Goal: Task Accomplishment & Management: Use online tool/utility

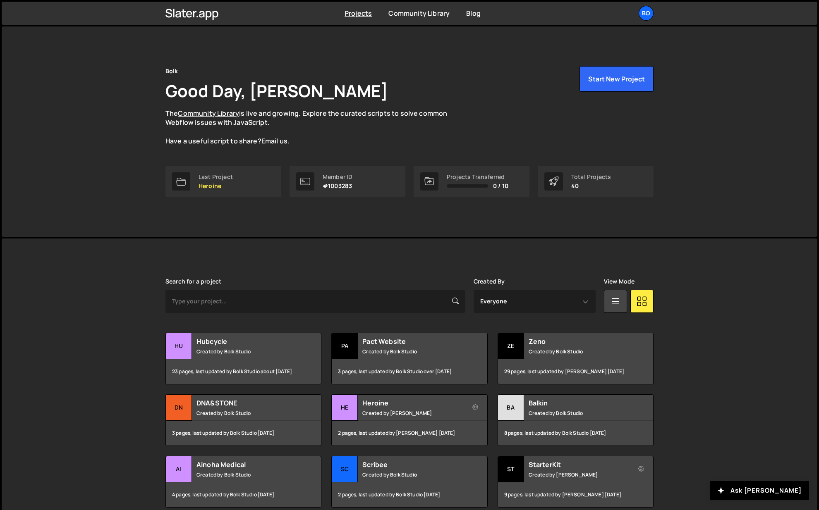
click at [229, 341] on h2 "Hubcycle" at bounding box center [246, 341] width 100 height 9
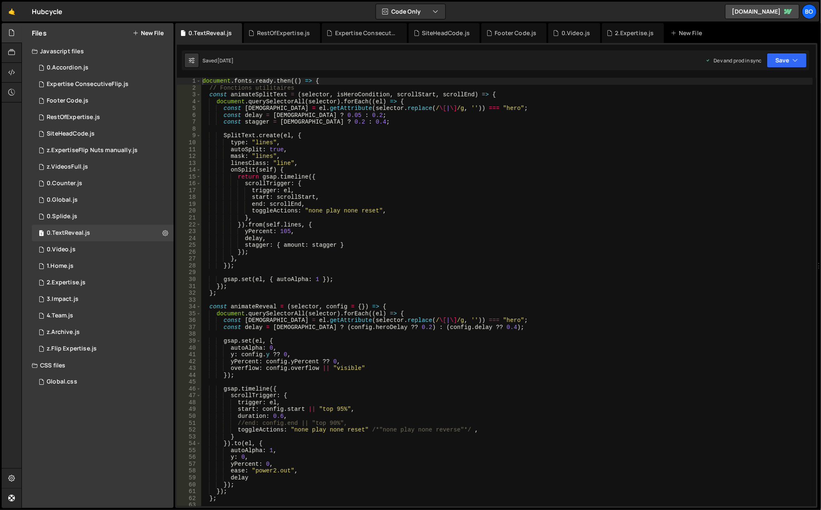
click at [578, 31] on div "0.Video.js" at bounding box center [576, 33] width 29 height 8
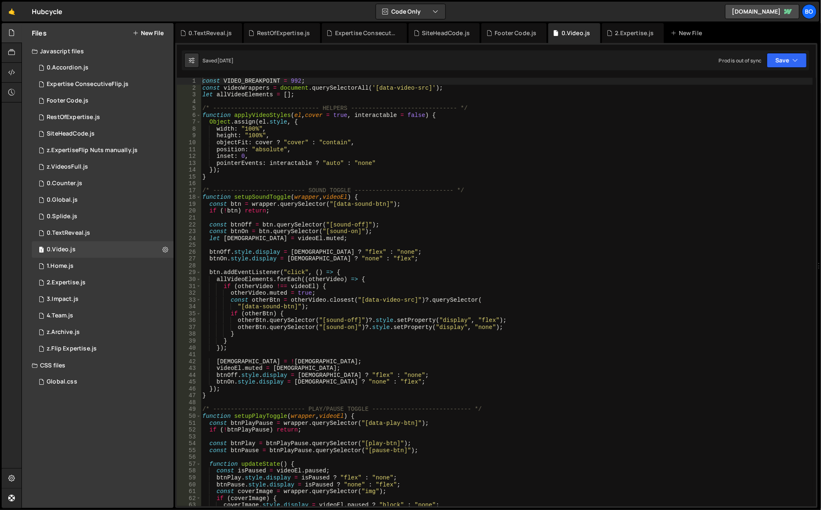
click at [477, 363] on div "const VIDEO_BREAKPOINT = 992 ; const videoWrappers = document . querySelectorAl…" at bounding box center [507, 299] width 613 height 443
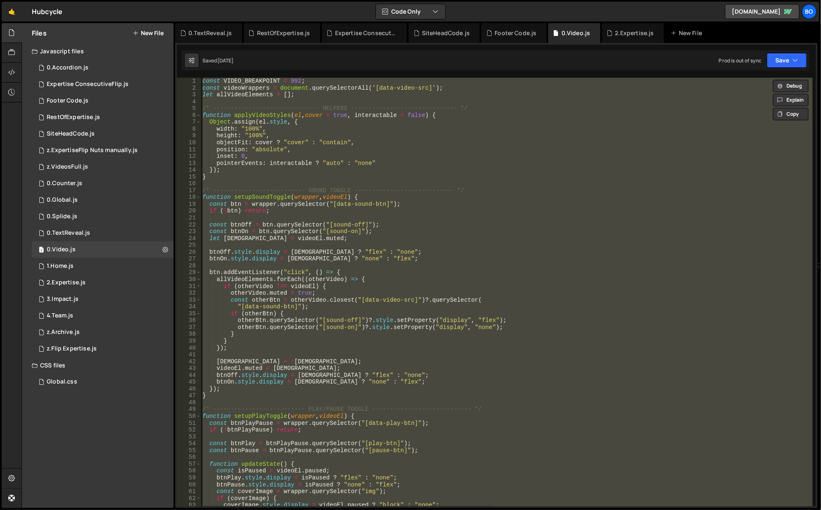
click at [422, 361] on div "const VIDEO_BREAKPOINT = 992 ; const videoWrappers = document . querySelectorAl…" at bounding box center [507, 292] width 612 height 429
type textarea "isMuted = !isMuted;"
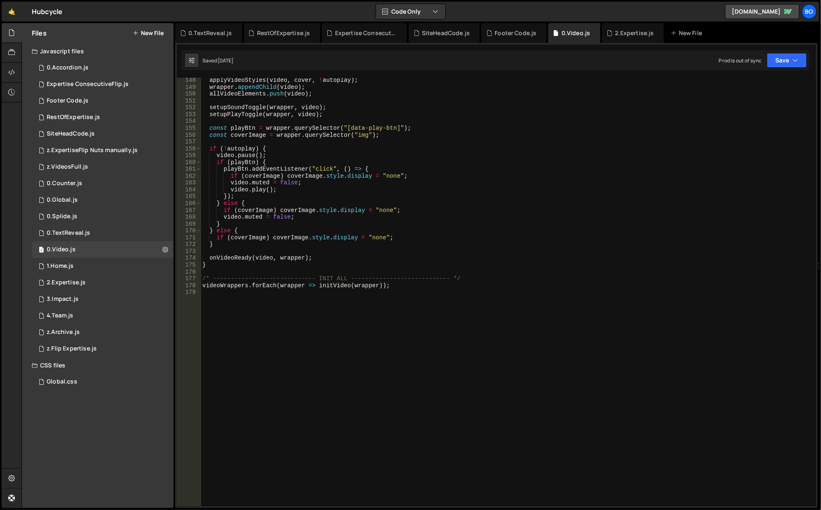
scroll to position [1006, 0]
click at [370, 358] on div "applyVideoStyles ( video , cover , ! autoplay ) ; wrapper . appendChild ( video…" at bounding box center [507, 298] width 613 height 443
type textarea "/* --------------------- FOR VIDEO modals in CMS ------------------ */"
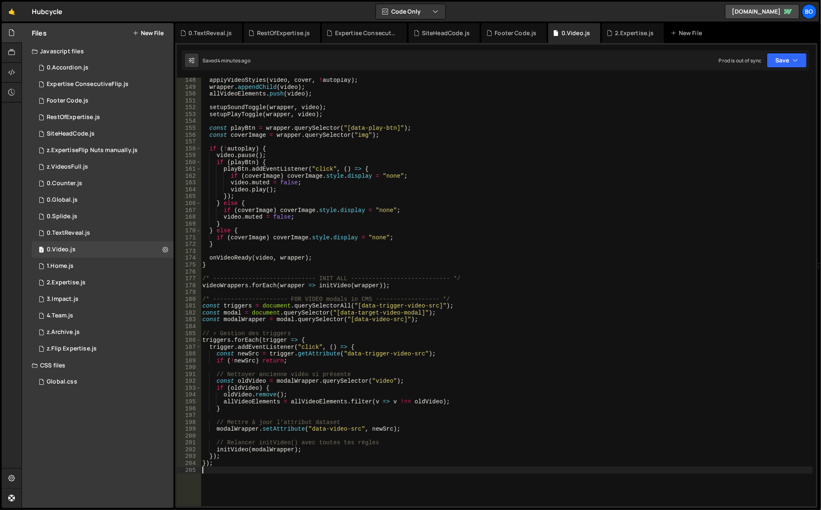
click at [315, 437] on div "applyVideoStyles ( video , cover , ! autoplay ) ; wrapper . appendChild ( video…" at bounding box center [507, 298] width 613 height 443
type textarea "console.log("new source "+newSrc)"
click at [788, 63] on button "Save" at bounding box center [787, 60] width 40 height 15
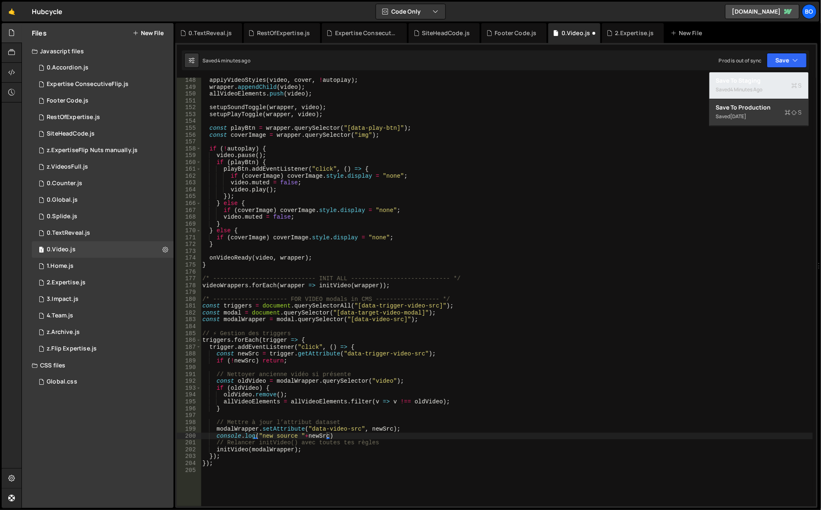
click at [745, 82] on div "Save to Staging S" at bounding box center [759, 80] width 86 height 8
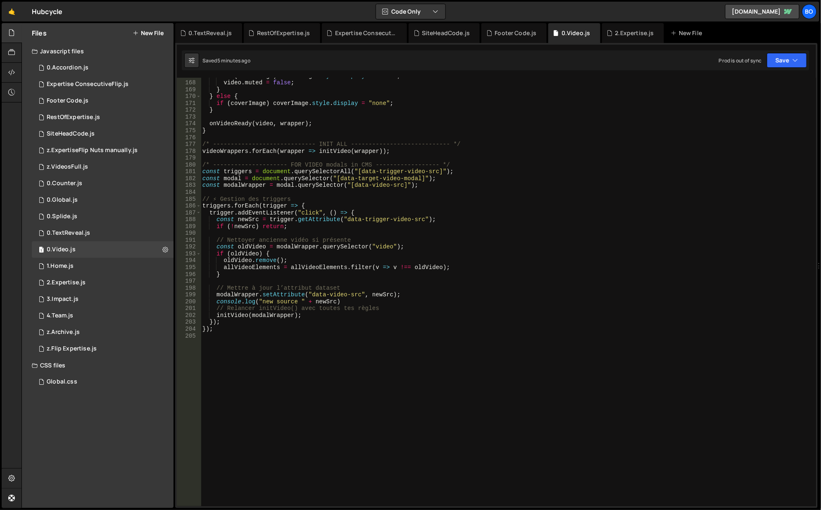
scroll to position [1141, 0]
click at [426, 444] on div "if ( coverImage ) coverImage . style . display = "none" ; video . muted = false…" at bounding box center [507, 294] width 613 height 443
type textarea "});"
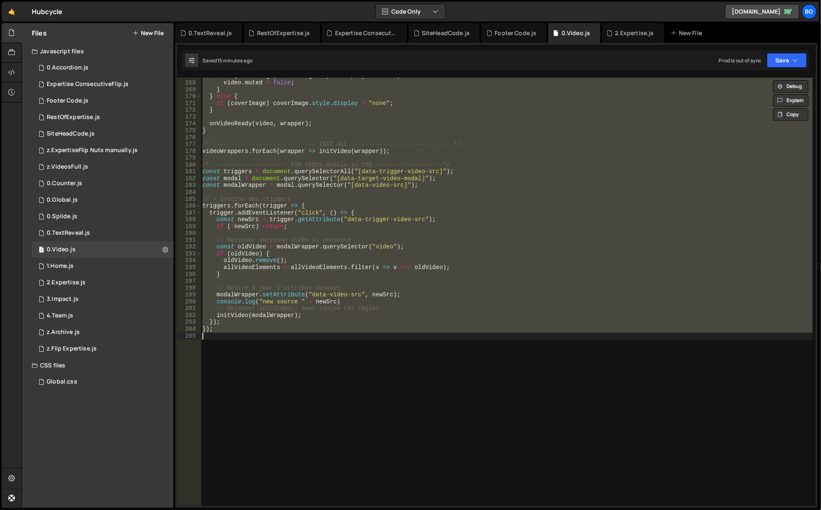
click at [278, 350] on div "if ( coverImage ) coverImage . style . display = "none" ; video . muted = false…" at bounding box center [507, 292] width 612 height 429
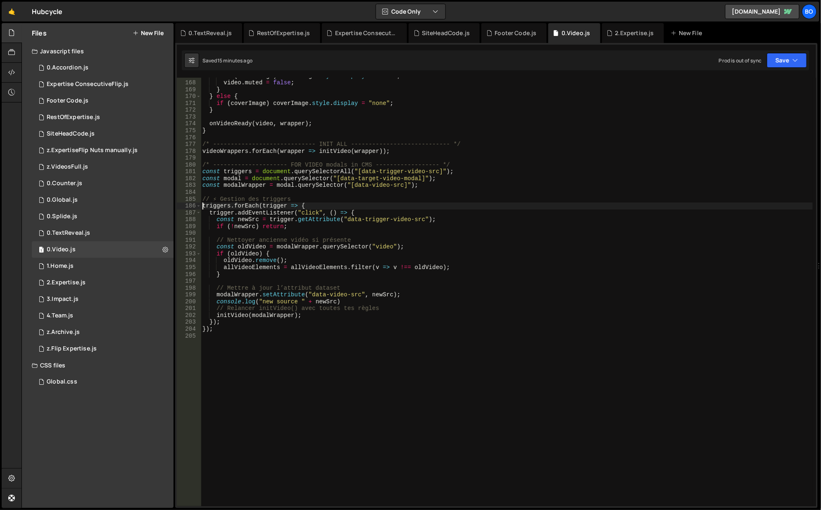
click at [282, 510] on div "Hold on a sec... Are you certain you wish to leave this page? Any changes you'v…" at bounding box center [410, 255] width 821 height 510
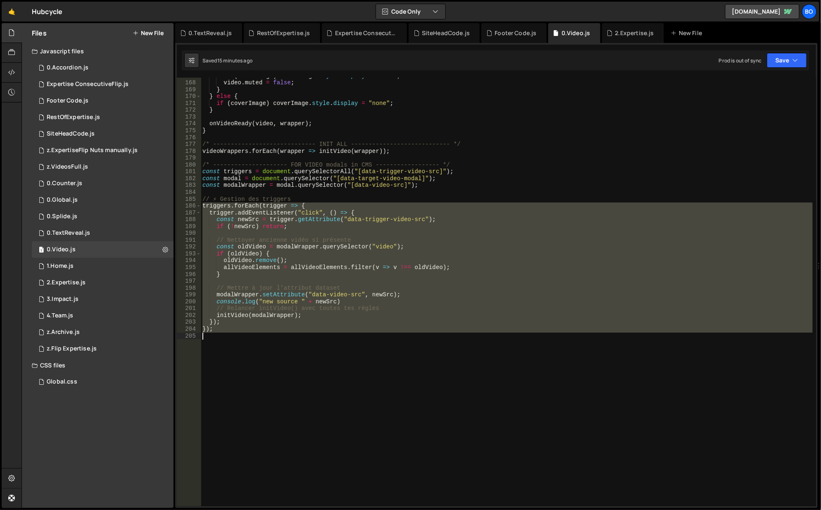
type textarea "});"
paste textarea
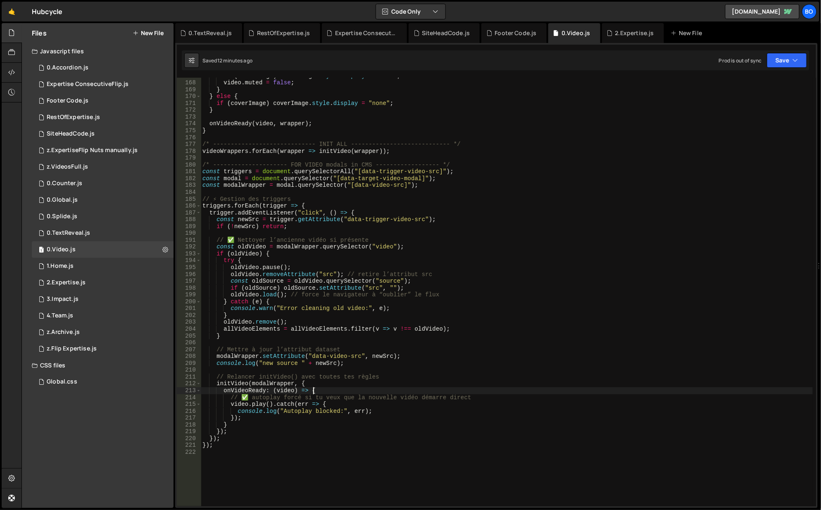
click at [332, 392] on div "if ( coverImage ) coverImage . style . display = "none" ; video . muted = false…" at bounding box center [507, 294] width 613 height 443
type textarea "onVideoReady: (video) => {"
paste textarea
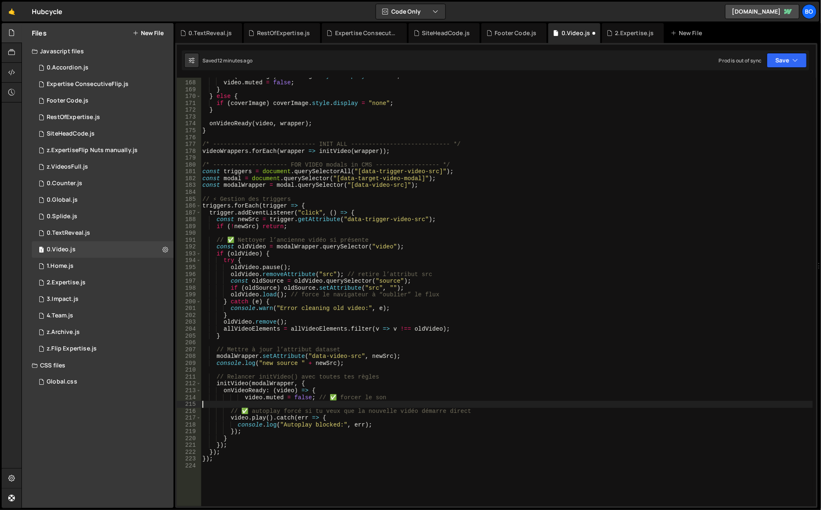
scroll to position [0, 0]
click at [252, 465] on div "if ( coverImage ) coverImage . style . display = "none" ; video . muted = false…" at bounding box center [507, 294] width 613 height 443
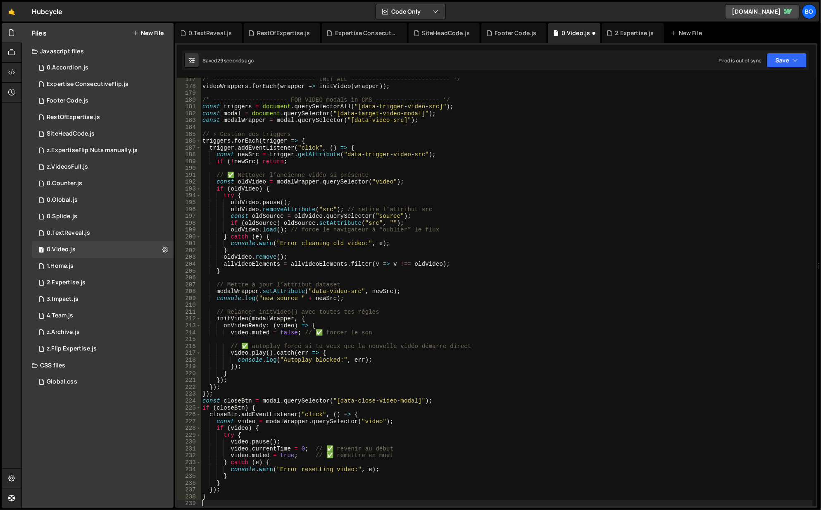
scroll to position [1206, 0]
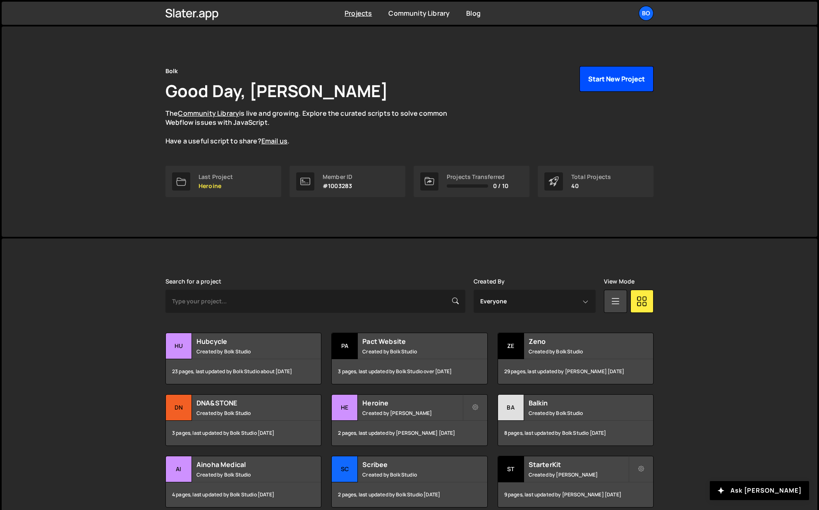
click at [627, 84] on button "Start New Project" at bounding box center [616, 79] width 74 height 26
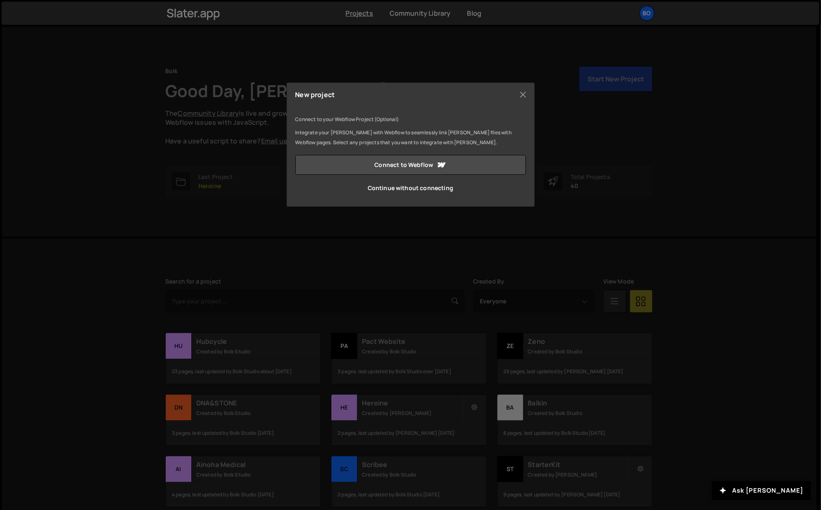
click at [428, 185] on link "Continue without connecting" at bounding box center [411, 188] width 231 height 20
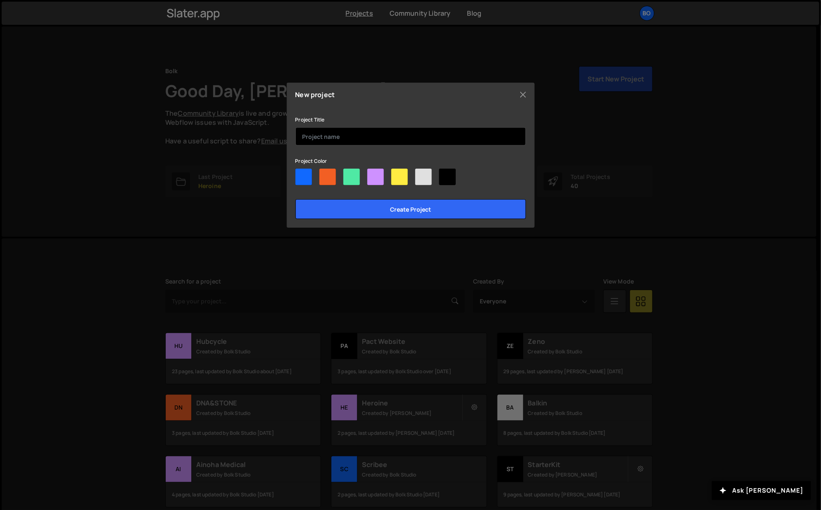
click at [365, 143] on input "text" at bounding box center [411, 136] width 231 height 18
type input "BolkStudiov2025"
click at [430, 180] on div at bounding box center [423, 177] width 17 height 17
click at [421, 174] on input"] "radio" at bounding box center [417, 171] width 5 height 5
radio input"] "true"
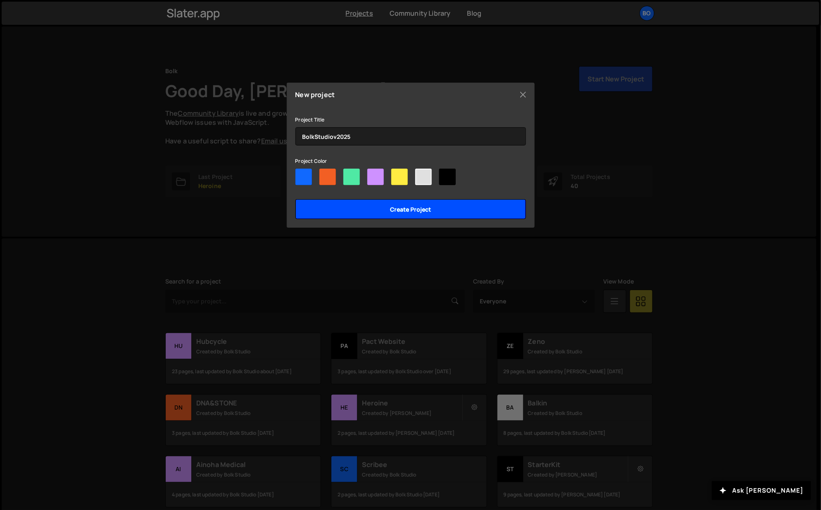
click at [420, 208] on input "Create project" at bounding box center [411, 209] width 231 height 20
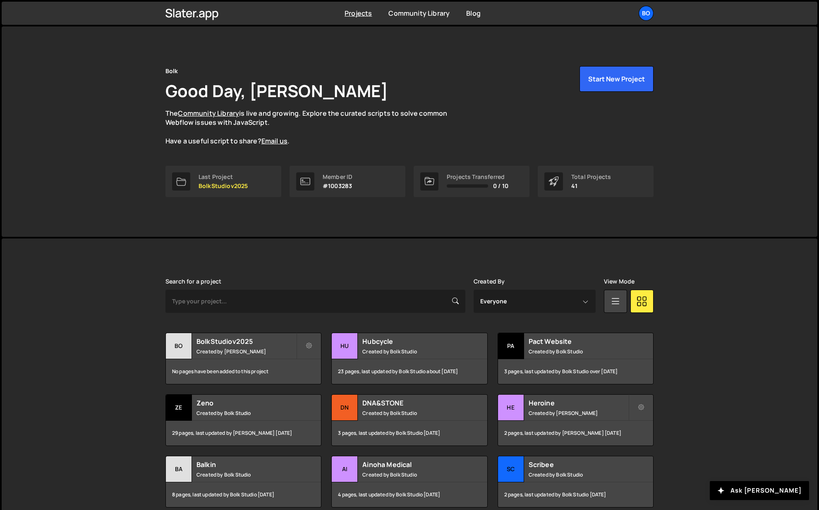
click at [243, 341] on h2 "BolkStudiov2025" at bounding box center [246, 341] width 100 height 9
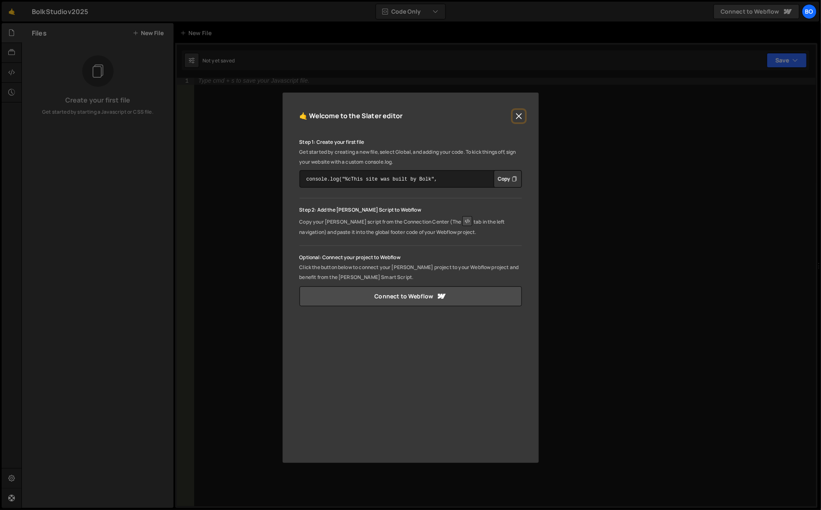
click at [523, 115] on button "Close" at bounding box center [519, 116] width 12 height 12
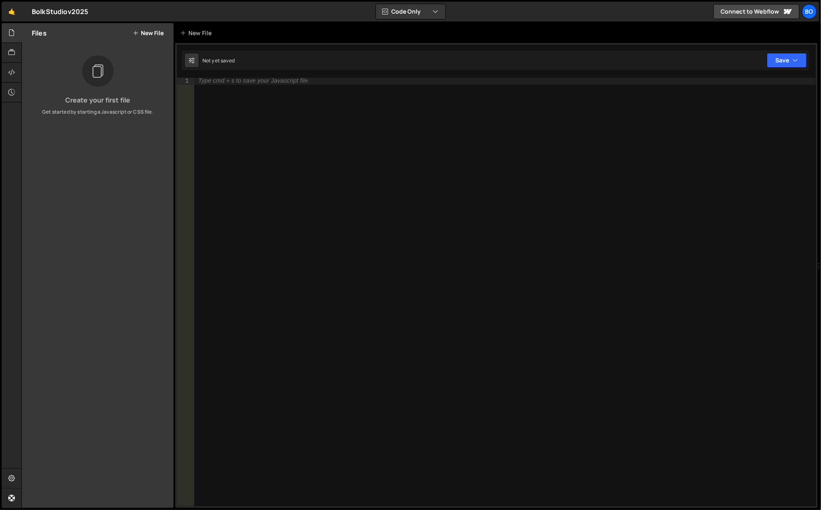
click at [237, 71] on div "1 Type cmd + s to save your Javascript file. הההההההההההההההההההההההההההההההההה…" at bounding box center [496, 275] width 643 height 465
click at [147, 25] on div "Files New File" at bounding box center [98, 33] width 152 height 20
click at [143, 35] on button "New File" at bounding box center [148, 33] width 31 height 7
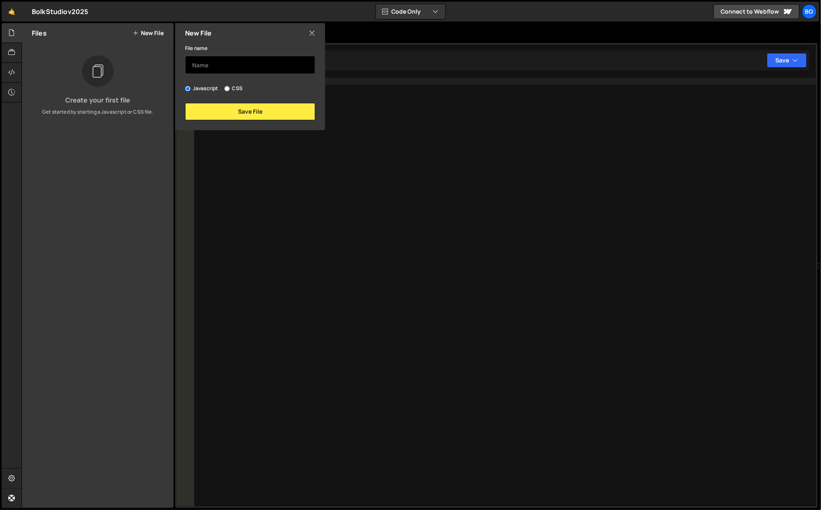
click at [217, 58] on input "text" at bounding box center [250, 65] width 130 height 18
type input "G"
type input "0.Global"
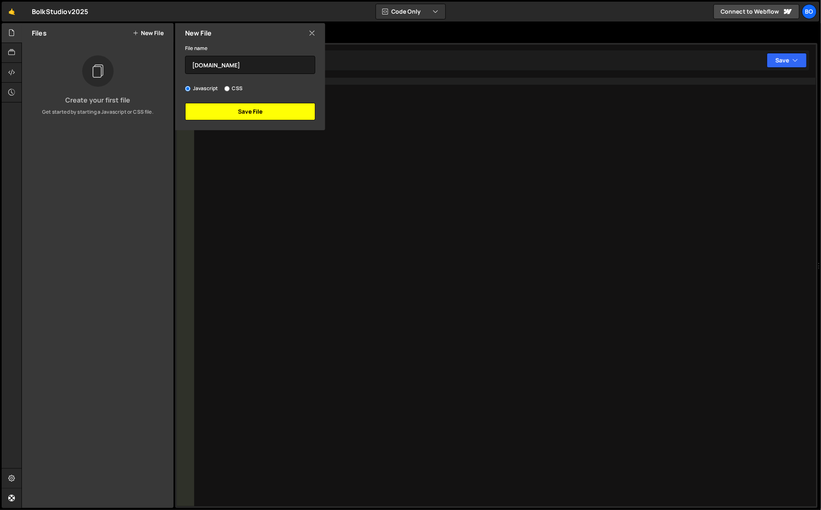
click at [243, 120] on button "Save File" at bounding box center [250, 111] width 130 height 17
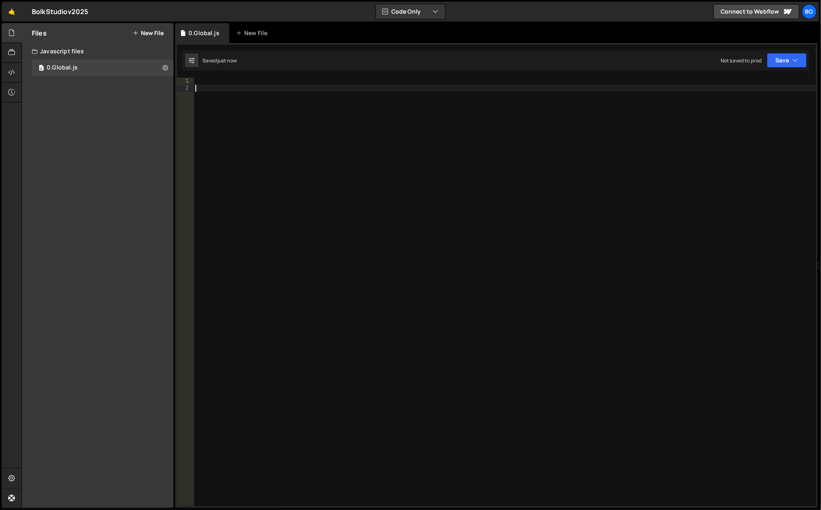
click at [241, 116] on div at bounding box center [505, 299] width 623 height 443
click at [157, 41] on div "Files New File" at bounding box center [98, 33] width 152 height 20
click at [156, 37] on div "Files New File" at bounding box center [98, 33] width 152 height 20
click at [156, 34] on button "New File" at bounding box center [148, 33] width 31 height 7
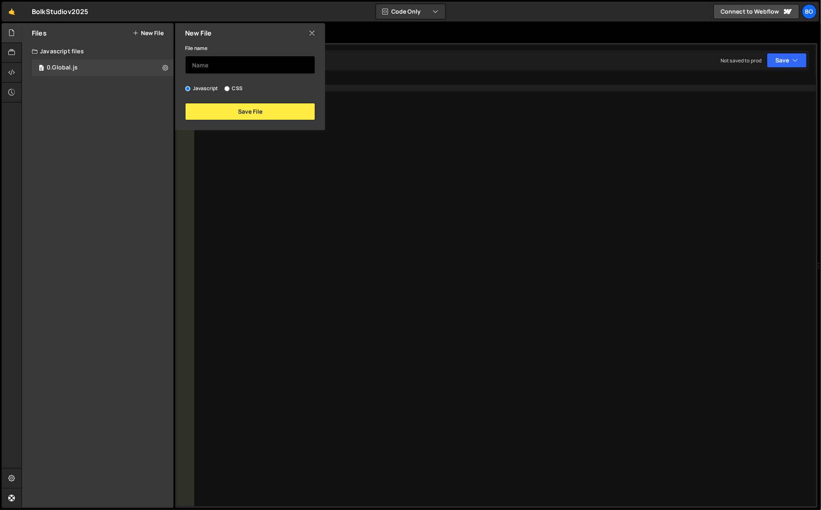
click at [221, 71] on input "text" at bounding box center [250, 65] width 130 height 18
type input "1"
type input "0.Videos"
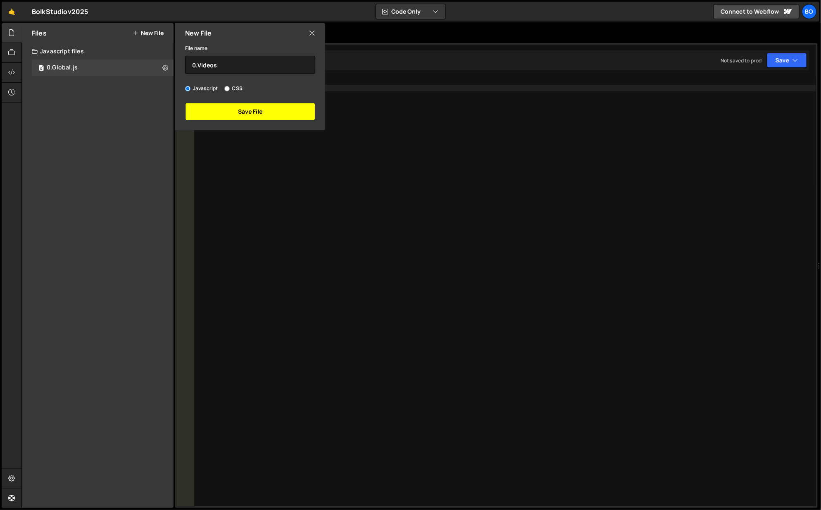
click at [225, 115] on button "Save File" at bounding box center [250, 111] width 130 height 17
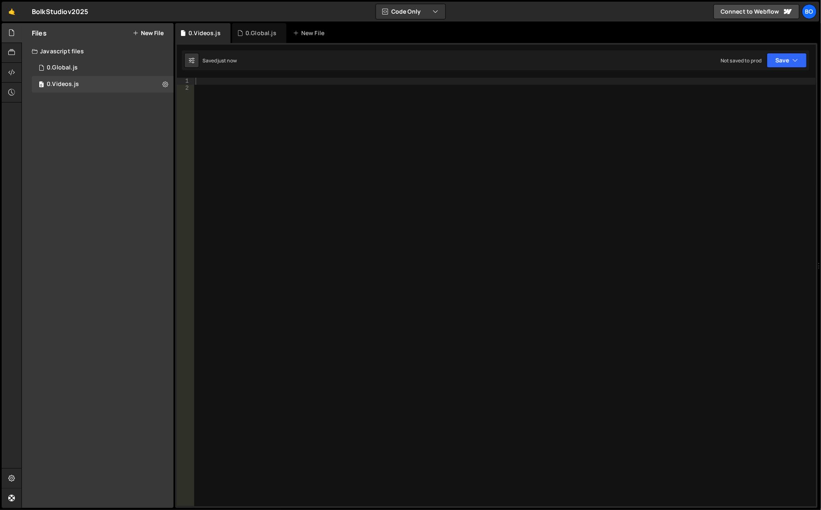
click at [229, 115] on div at bounding box center [505, 299] width 623 height 443
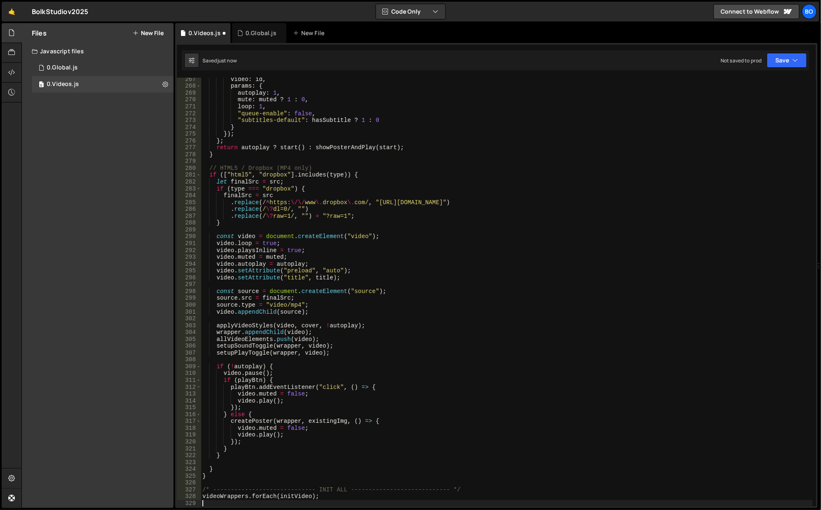
scroll to position [1821, 0]
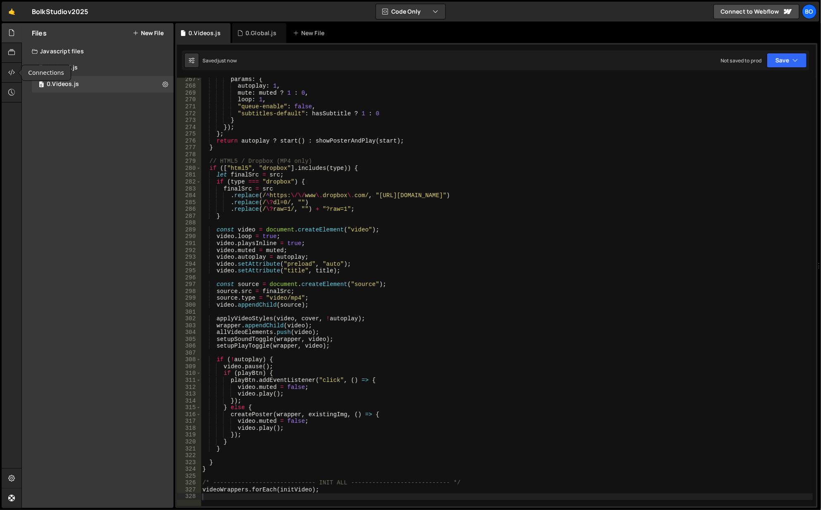
click at [11, 76] on icon at bounding box center [11, 72] width 7 height 9
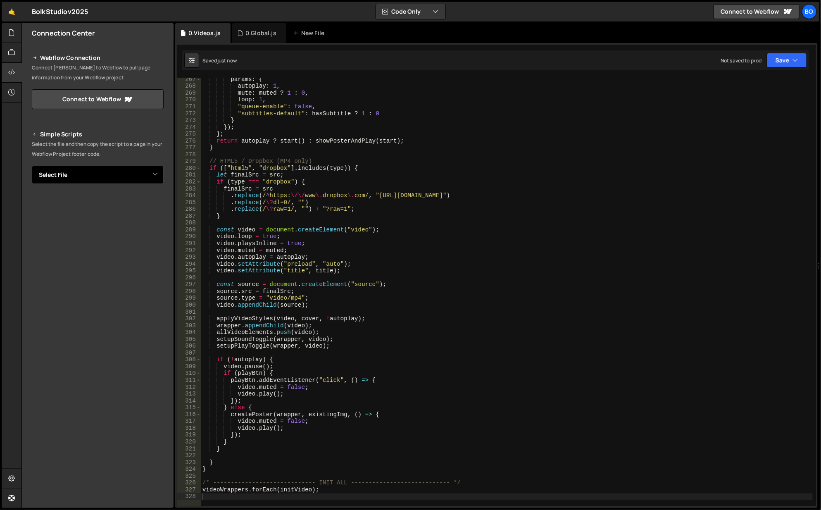
click at [73, 170] on select "Select File 0.Global.js 0.Videos.js" at bounding box center [98, 175] width 132 height 18
click at [71, 178] on select "Select File 0.Global.js 0.Videos.js" at bounding box center [98, 175] width 132 height 18
click at [63, 103] on link "Connect to Webflow" at bounding box center [98, 99] width 132 height 20
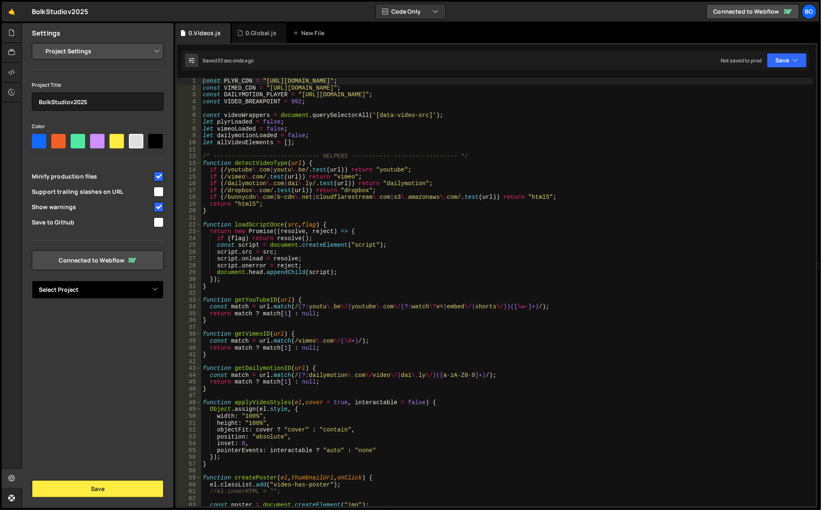
click at [105, 293] on select "Select Project Bolk Studio v2025" at bounding box center [98, 290] width 132 height 18
select select "68bed7512ac630cc88cffa59"
click at [32, 281] on select "Select Project Bolk Studio v2025" at bounding box center [98, 290] width 132 height 18
click at [107, 499] on div "Settings Project Settings Code Editor Settings Chat Settings Project Title Bolk…" at bounding box center [98, 265] width 152 height 485
click at [106, 493] on button "Save" at bounding box center [98, 488] width 132 height 17
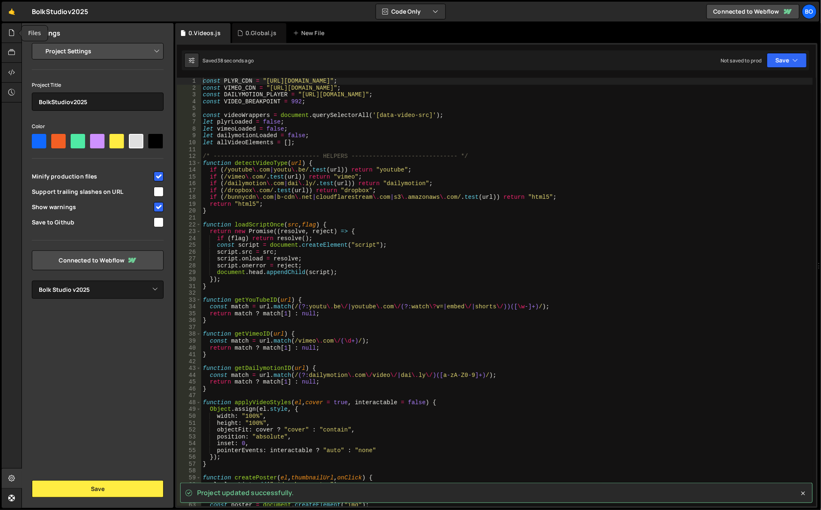
click at [7, 33] on div at bounding box center [12, 33] width 20 height 20
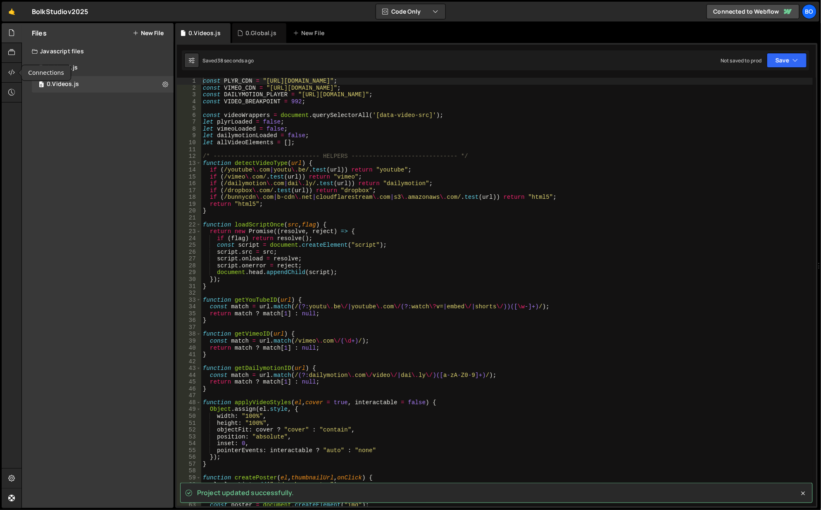
click at [8, 73] on icon at bounding box center [11, 72] width 7 height 9
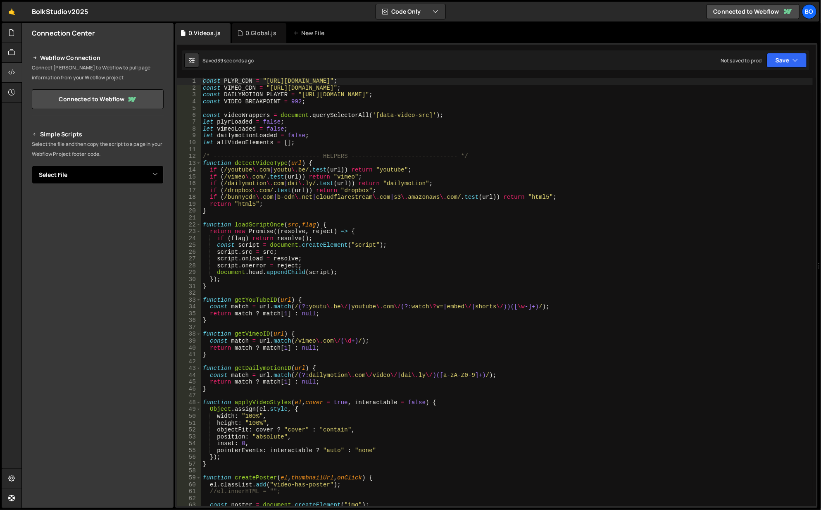
click at [83, 178] on select "Select File 0.Global.js 0.Videos.js" at bounding box center [98, 175] width 132 height 18
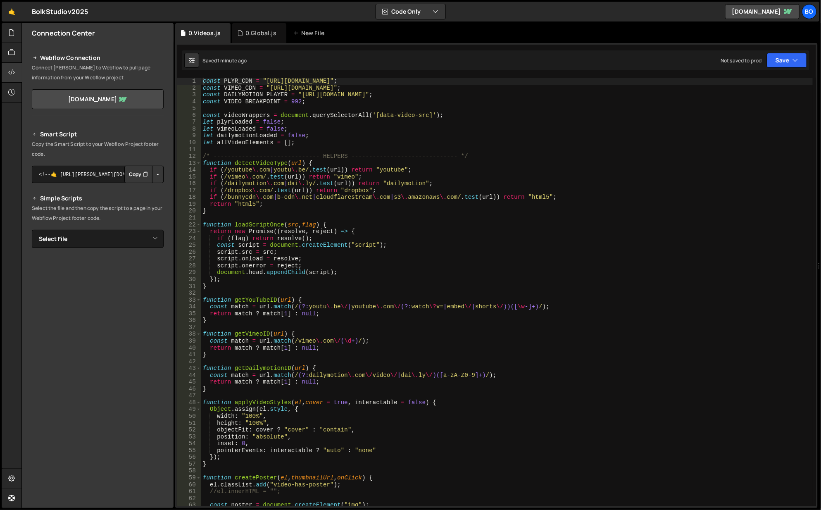
click at [135, 174] on button "Copy" at bounding box center [138, 174] width 28 height 17
click at [6, 31] on div at bounding box center [12, 33] width 20 height 20
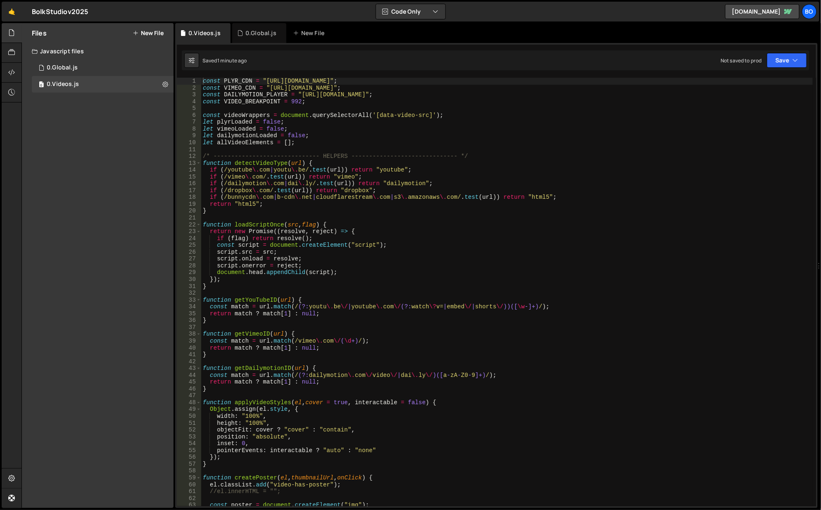
click at [165, 84] on icon at bounding box center [165, 84] width 6 height 8
type input "0.Videos"
radio input "true"
click at [218, 103] on button "Edit File Settings" at bounding box center [215, 101] width 81 height 17
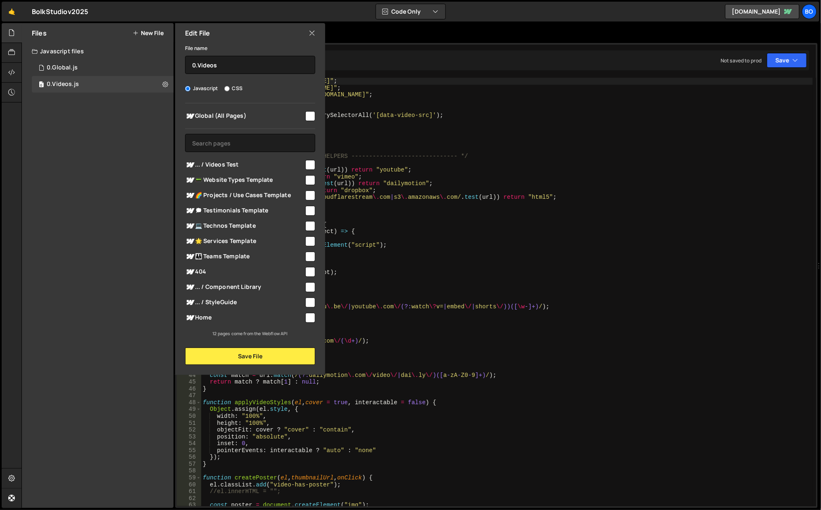
click at [315, 111] on div "Global (All Pages) ... / Videos Test" at bounding box center [250, 220] width 150 height 234
click at [309, 113] on input "checkbox" at bounding box center [311, 116] width 10 height 10
checkbox input "true"
click at [268, 347] on div "File name 0.Videos Javascript CSS Global (All Pages)" at bounding box center [250, 204] width 150 height 322
click at [258, 356] on button "Save File" at bounding box center [250, 356] width 130 height 17
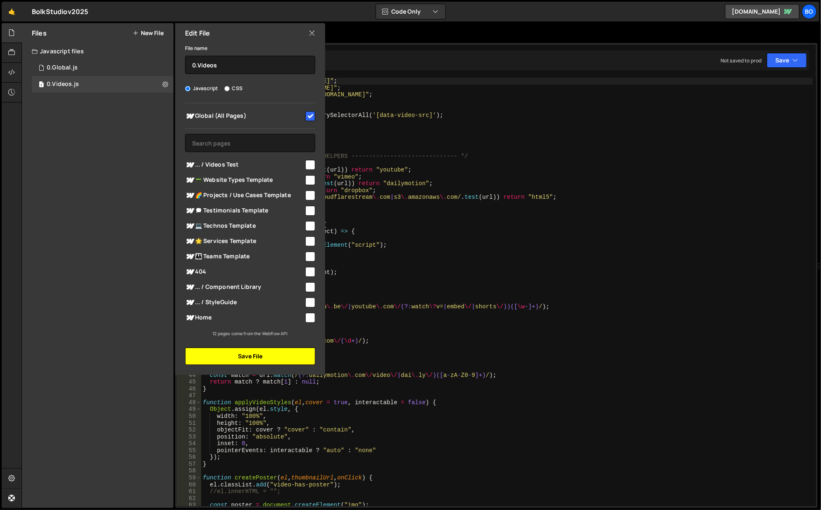
checkbox input "false"
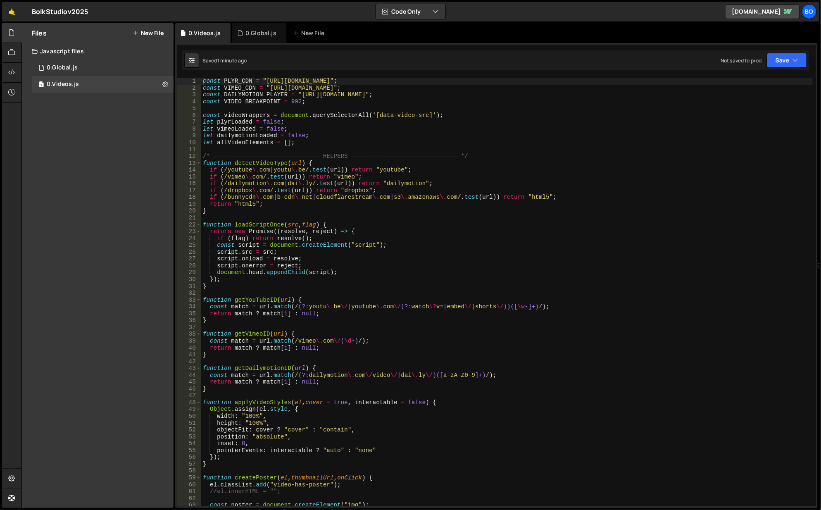
click at [164, 66] on div "0 0.Global.js 0" at bounding box center [103, 68] width 142 height 17
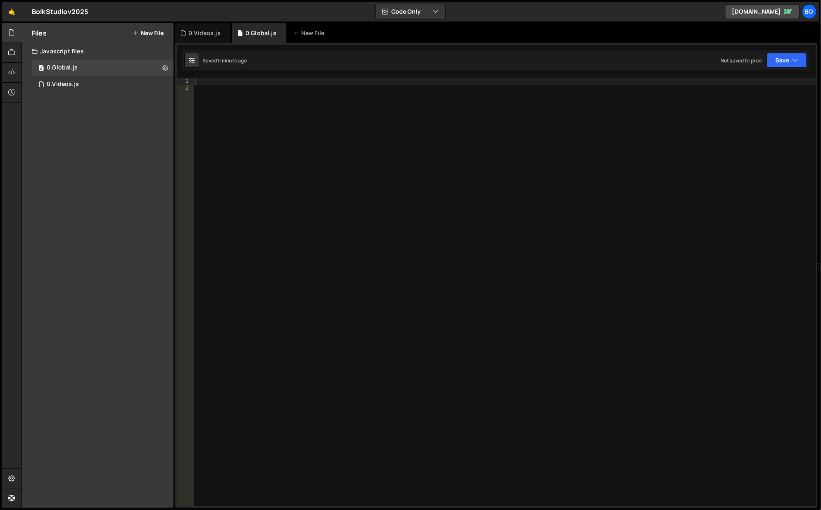
click at [164, 66] on icon at bounding box center [165, 68] width 6 height 8
type input "[DOMAIN_NAME]"
radio input "true"
click at [239, 82] on button "Edit File Settings" at bounding box center [215, 85] width 81 height 17
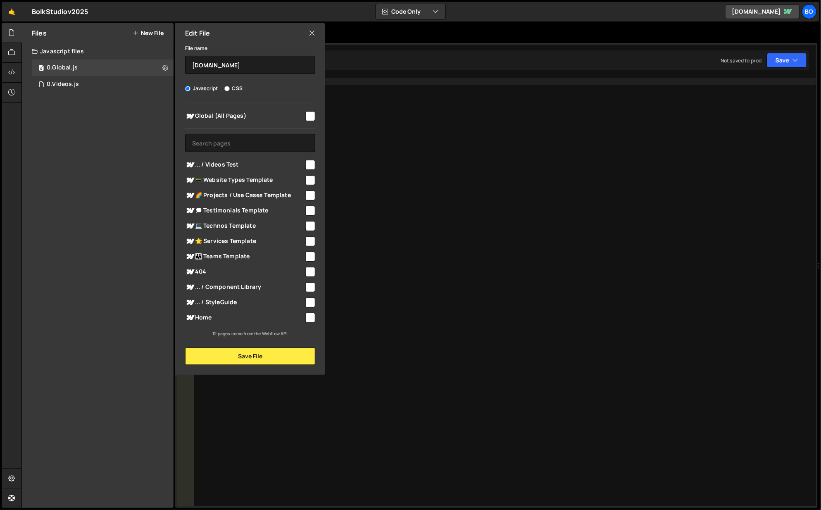
click at [306, 117] on input "checkbox" at bounding box center [311, 116] width 10 height 10
checkbox input "true"
click at [258, 346] on div "File name 0.Global Javascript CSS Global (All Pages)" at bounding box center [250, 204] width 150 height 322
click at [258, 357] on button "Save File" at bounding box center [250, 356] width 130 height 17
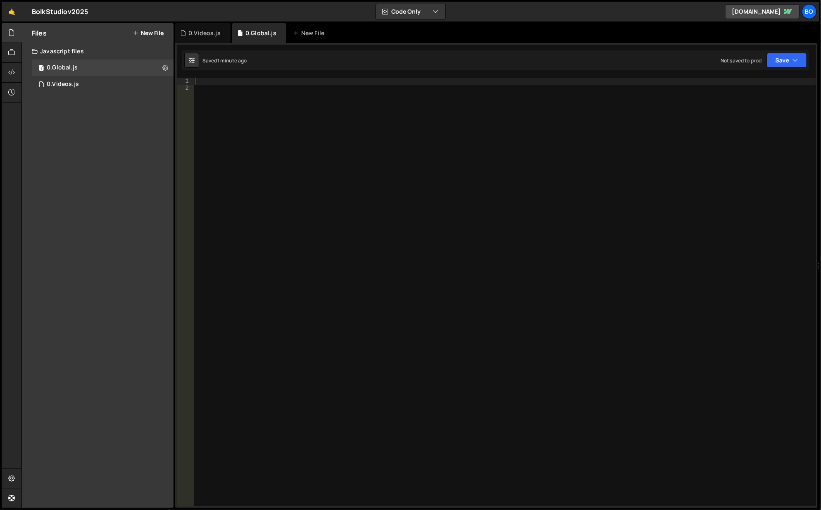
click at [69, 86] on div "0.Videos.js" at bounding box center [63, 84] width 32 height 7
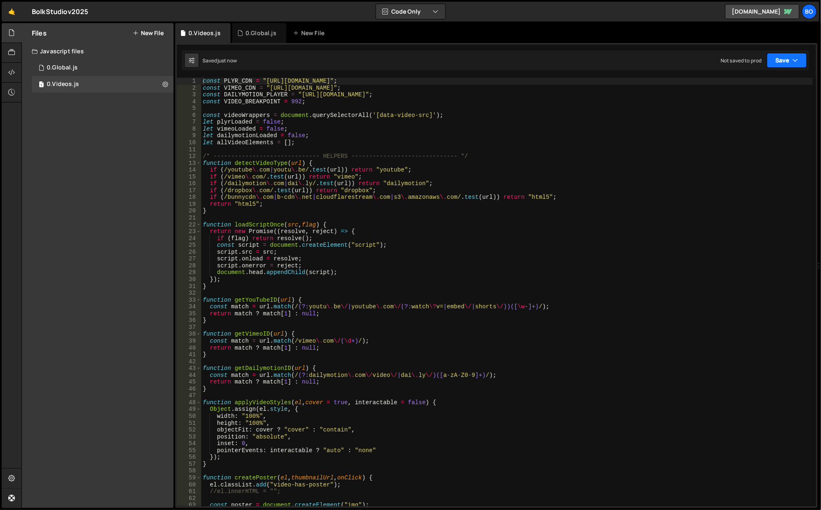
click at [782, 63] on button "Save" at bounding box center [787, 60] width 40 height 15
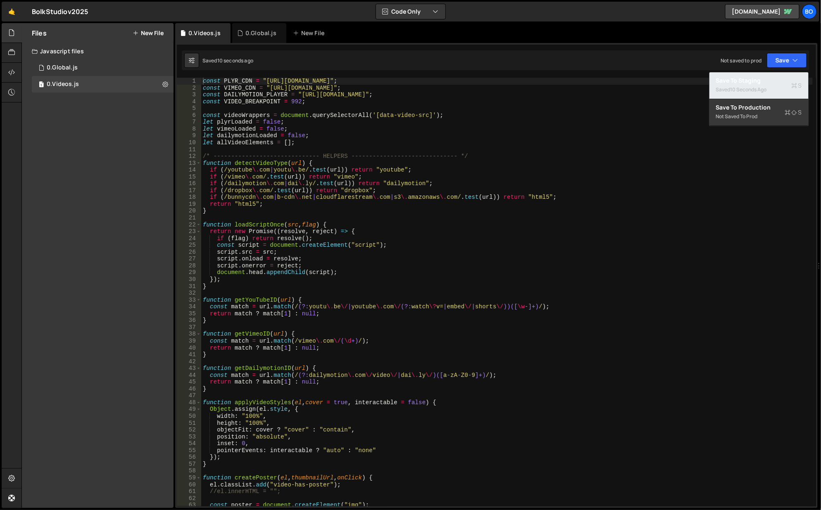
click at [755, 85] on div "Saved 10 seconds ago" at bounding box center [759, 90] width 86 height 10
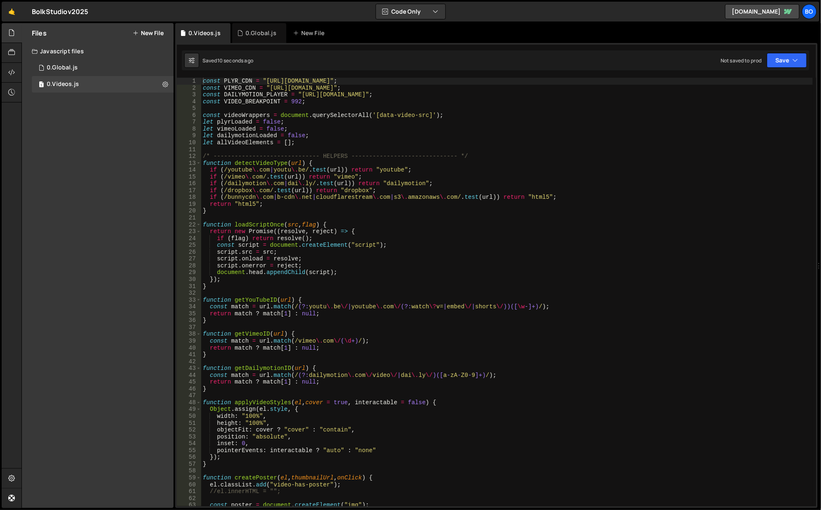
click at [253, 36] on div "0.Global.js" at bounding box center [261, 33] width 31 height 8
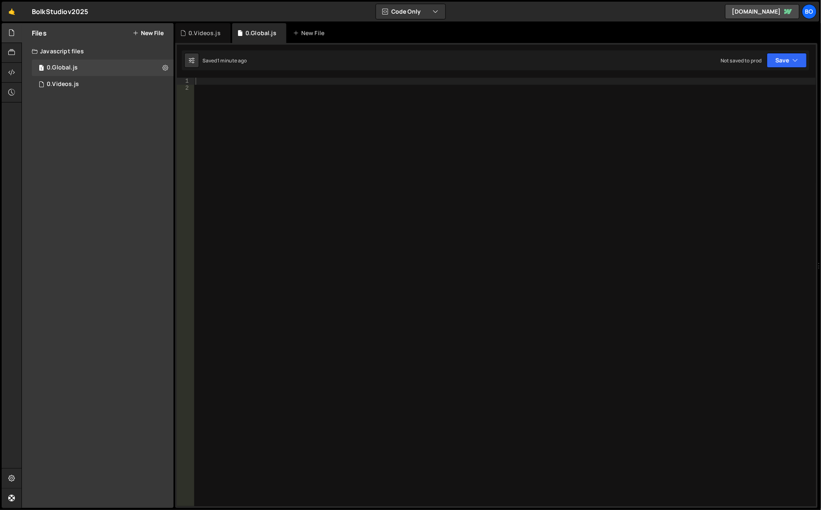
click at [808, 67] on div "Saved 1 minute ago Not saved to prod Upgrade to Edit Save Save to Staging S Sav…" at bounding box center [496, 60] width 628 height 20
click at [798, 64] on button "Save" at bounding box center [787, 60] width 40 height 15
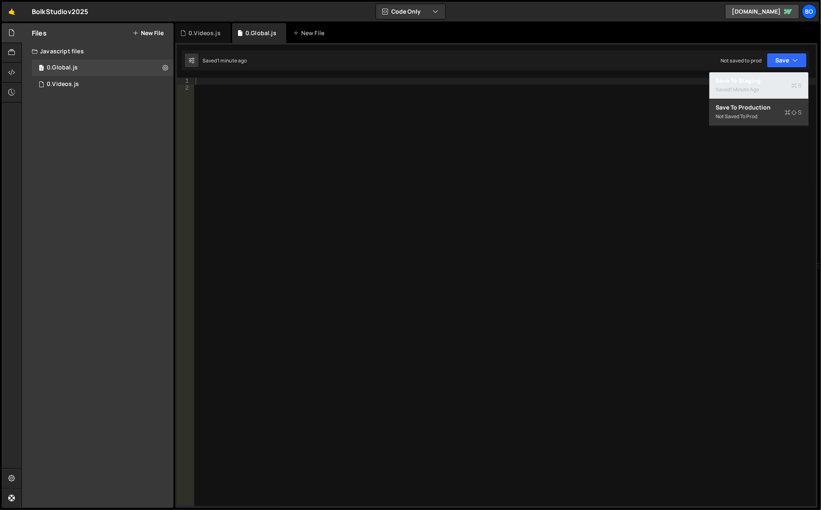
click at [771, 84] on button "Save to Staging S Saved 1 minute ago" at bounding box center [759, 85] width 99 height 27
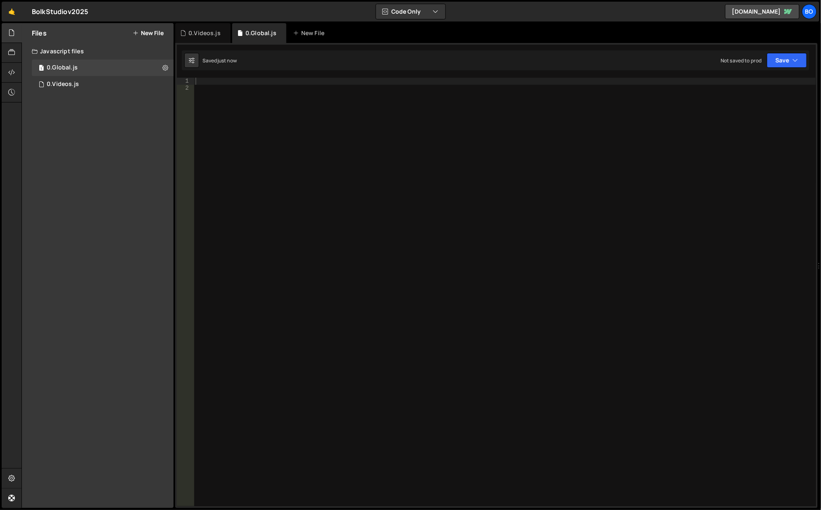
click at [0, 0] on icon at bounding box center [0, 0] width 0 height 0
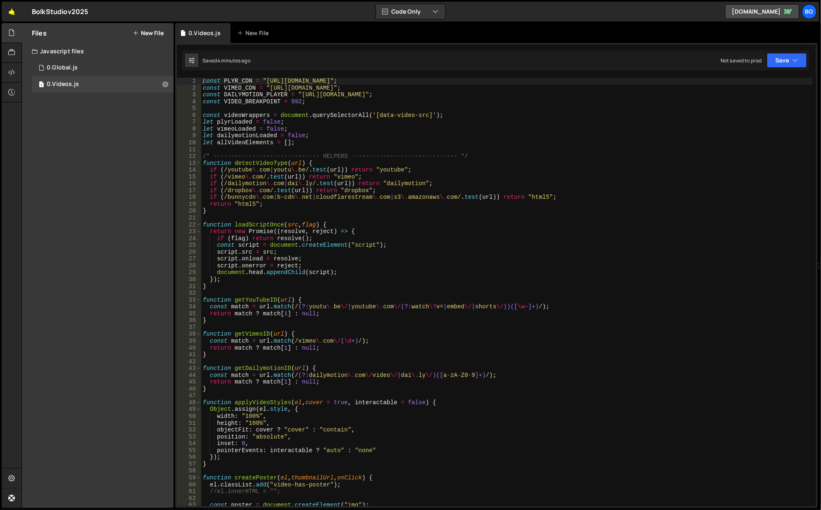
click at [12, 19] on link "🤙" at bounding box center [12, 12] width 20 height 20
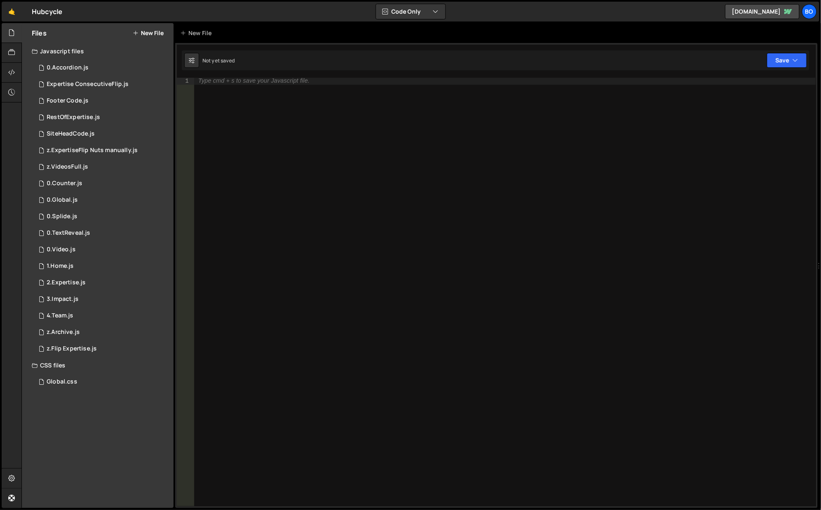
click at [80, 249] on div "1 0.Video.js 0" at bounding box center [103, 249] width 142 height 17
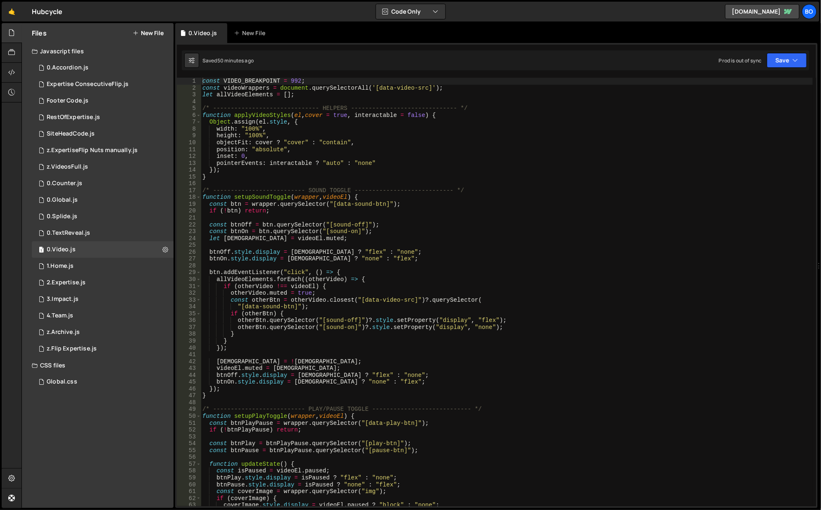
click at [403, 229] on div "const VIDEO_BREAKPOINT = 992 ; const videoWrappers = document . querySelectorAl…" at bounding box center [507, 299] width 613 height 443
type textarea "}"
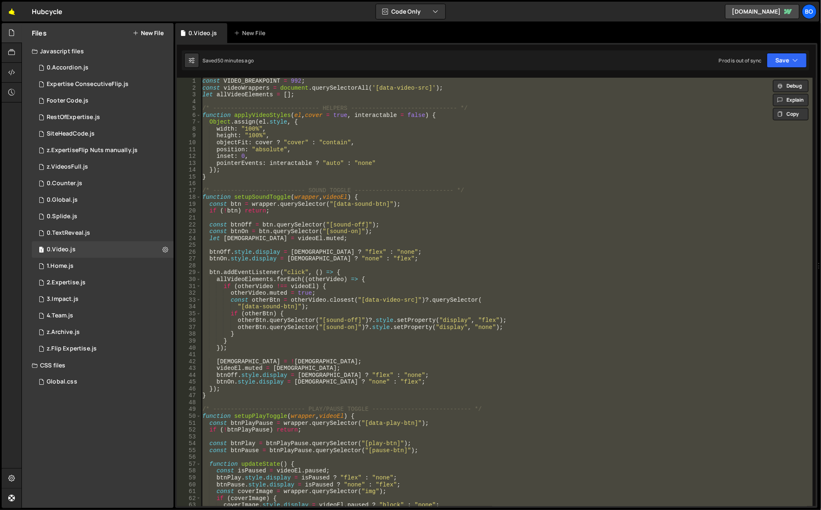
click at [11, 12] on link "🤙" at bounding box center [12, 12] width 20 height 20
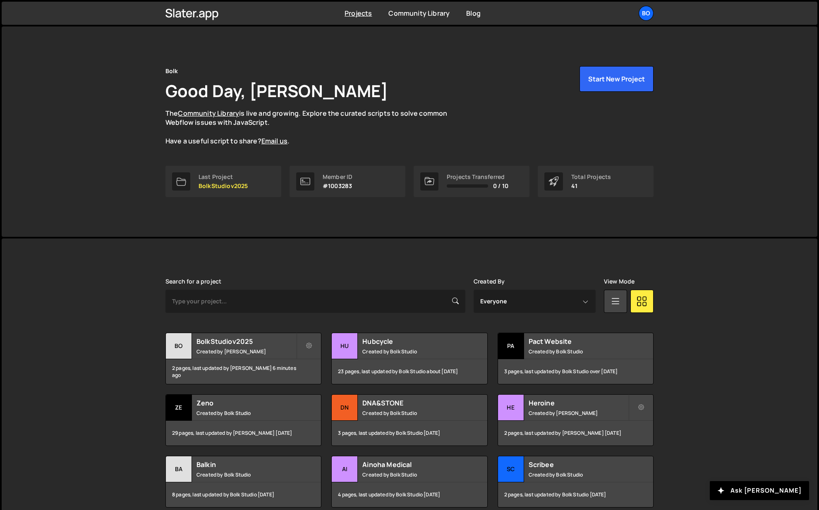
click at [240, 351] on small "Created by [PERSON_NAME]" at bounding box center [246, 351] width 100 height 7
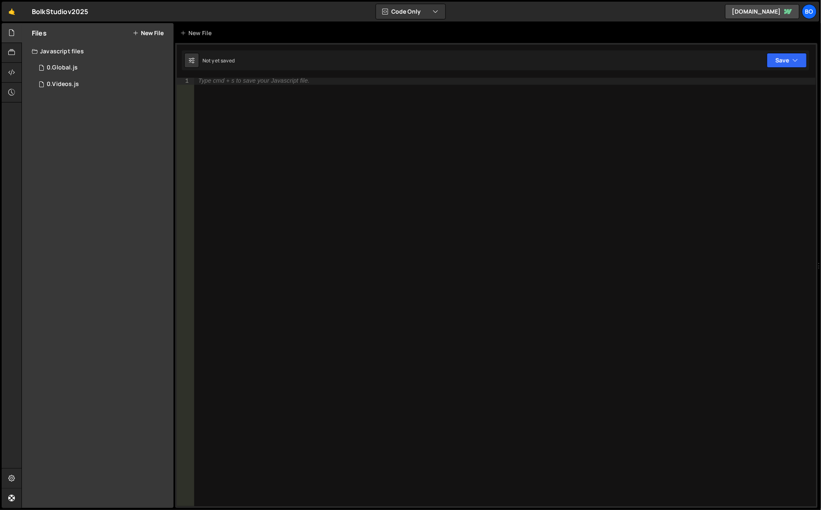
click at [327, 168] on div "Type cmd + s to save your Javascript file." at bounding box center [505, 299] width 623 height 443
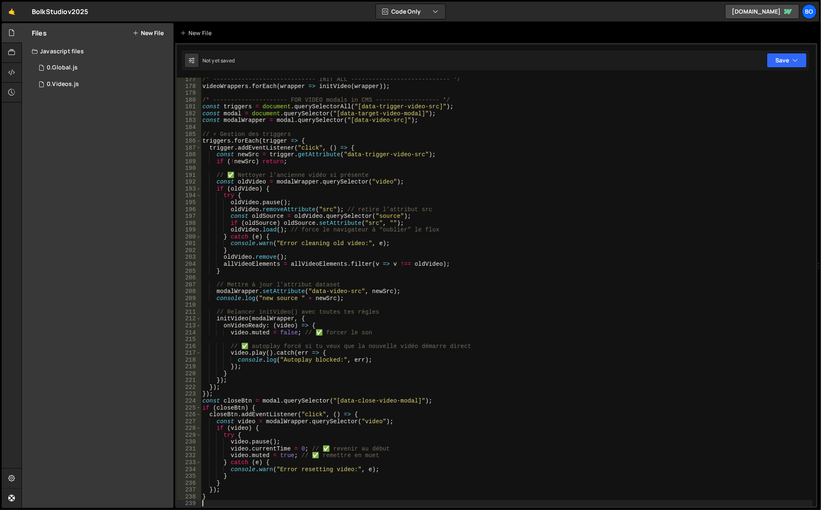
scroll to position [1206, 0]
click at [774, 60] on button "Save" at bounding box center [787, 60] width 40 height 15
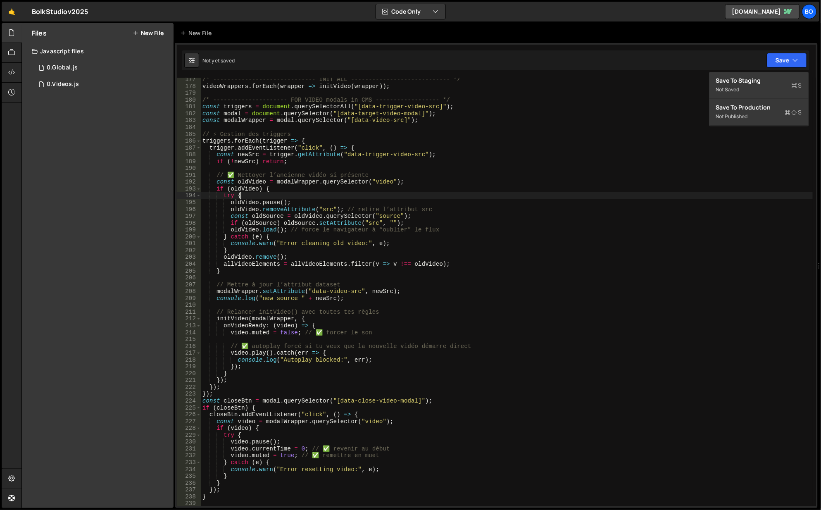
click at [475, 193] on div "/* ----------------------------- INIT ALL ---------------------------- */ video…" at bounding box center [507, 297] width 613 height 443
type textarea "}"
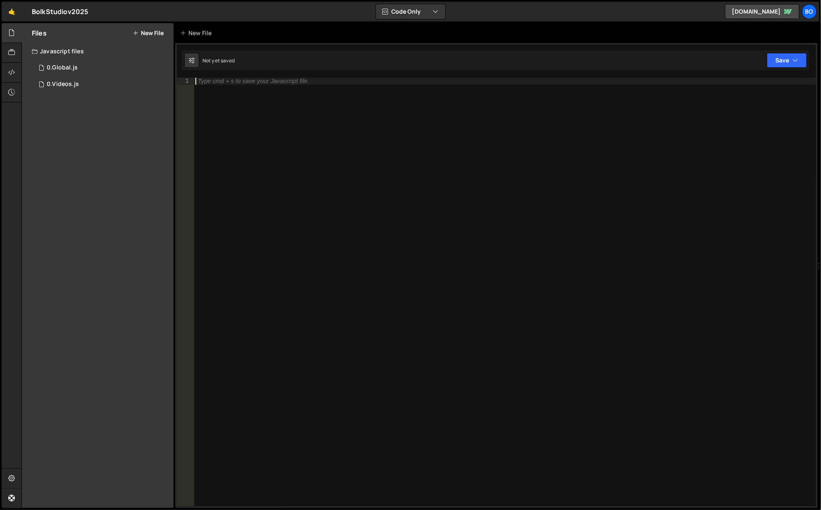
click at [41, 76] on div "1 0.Global.js 0 1 0.Videos.js 0" at bounding box center [98, 76] width 152 height 33
click at [80, 77] on div "1 0.Videos.js 0" at bounding box center [103, 84] width 142 height 17
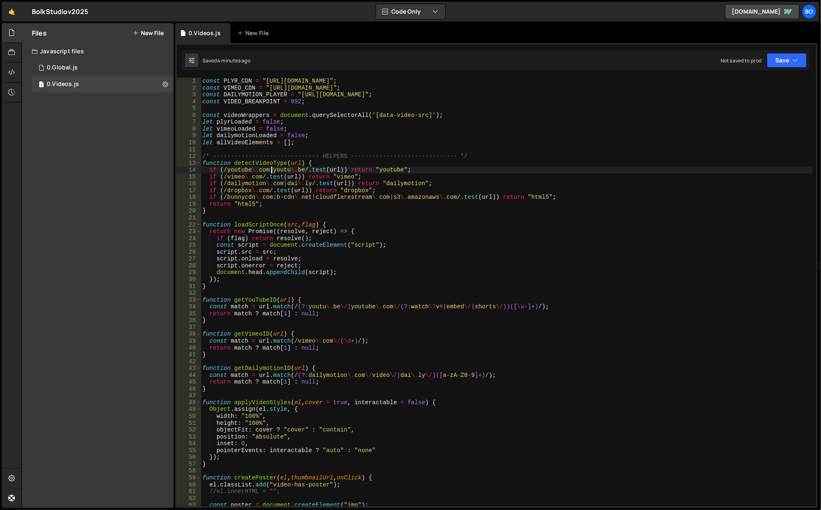
click at [272, 172] on div "const PLYR_CDN = "[URL][DOMAIN_NAME]" ; const VIMEO_CDN = "[URL][DOMAIN_NAME]" …" at bounding box center [507, 299] width 613 height 443
type textarea "videoWrappers.forEach(initVideo);"
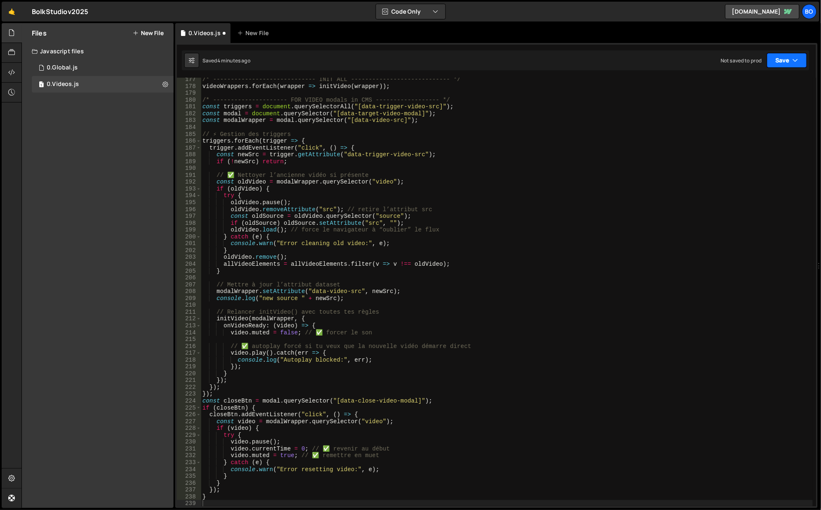
click at [787, 65] on button "Save" at bounding box center [787, 60] width 40 height 15
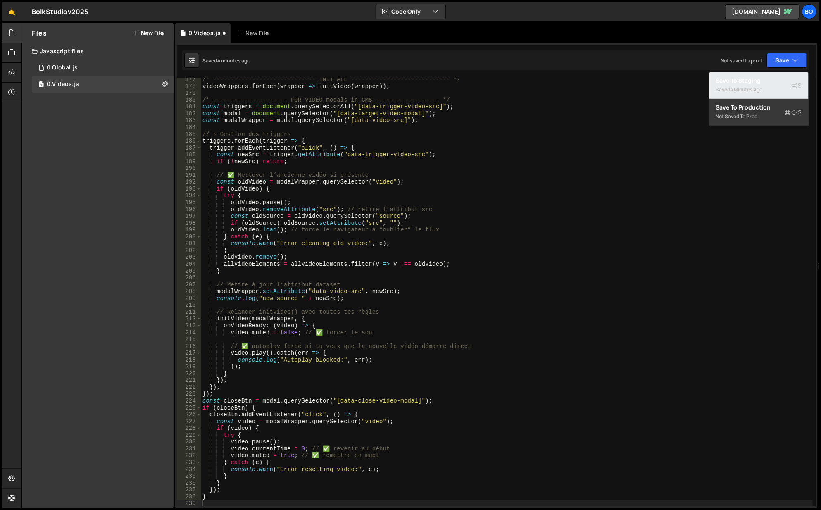
click at [752, 93] on div "4 minutes ago" at bounding box center [747, 89] width 32 height 7
